Goal: Task Accomplishment & Management: Use online tool/utility

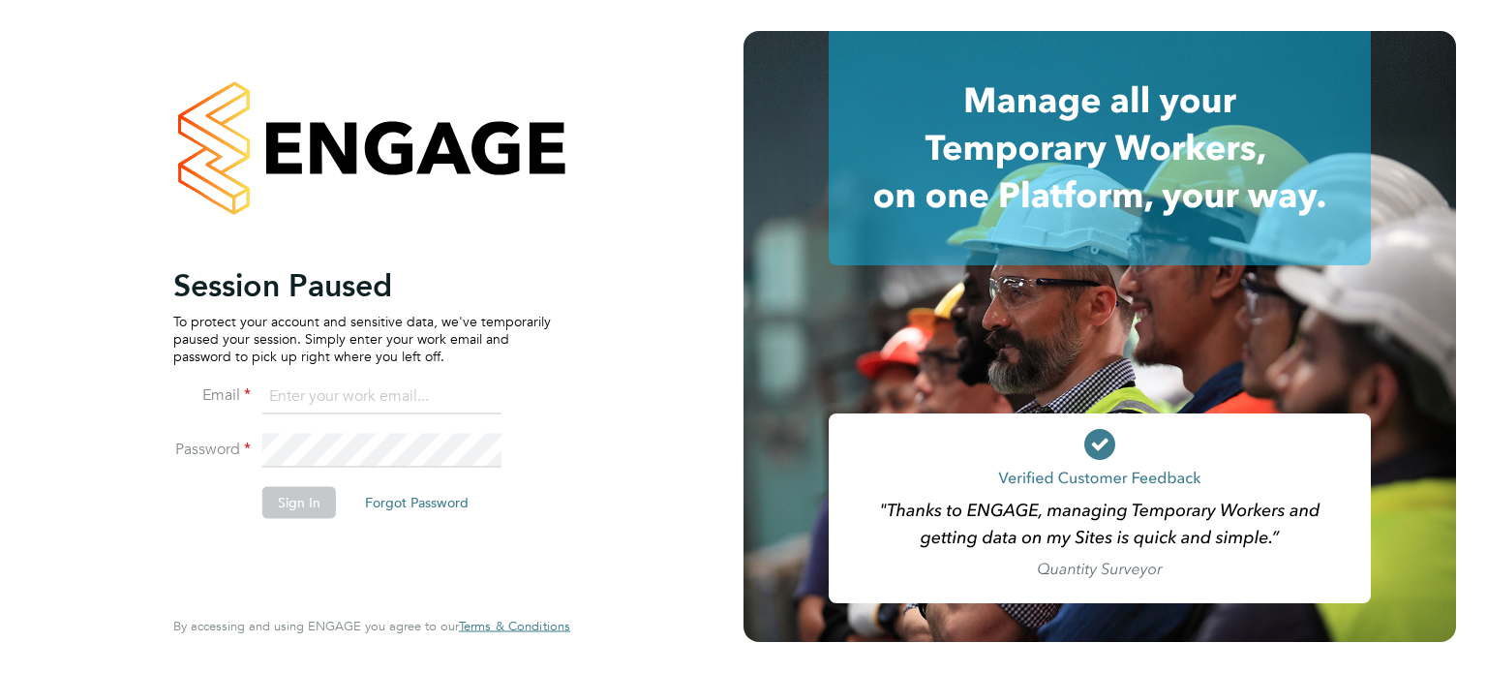
type input "dansweeney1@hotmail.co.uk"
click at [309, 502] on button "Sign In" at bounding box center [299, 502] width 74 height 31
